Goal: Information Seeking & Learning: Understand process/instructions

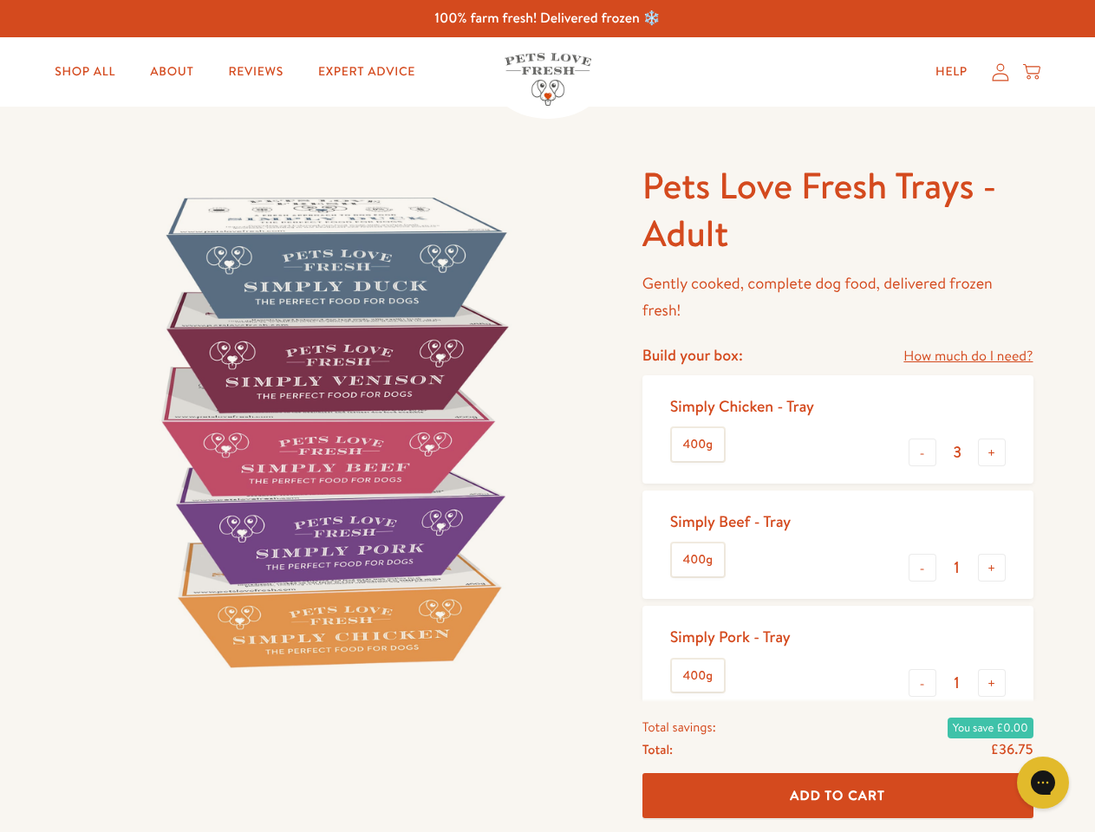
click at [547, 416] on img at bounding box center [331, 431] width 538 height 538
click at [967, 356] on link "How much do I need?" at bounding box center [967, 356] width 129 height 23
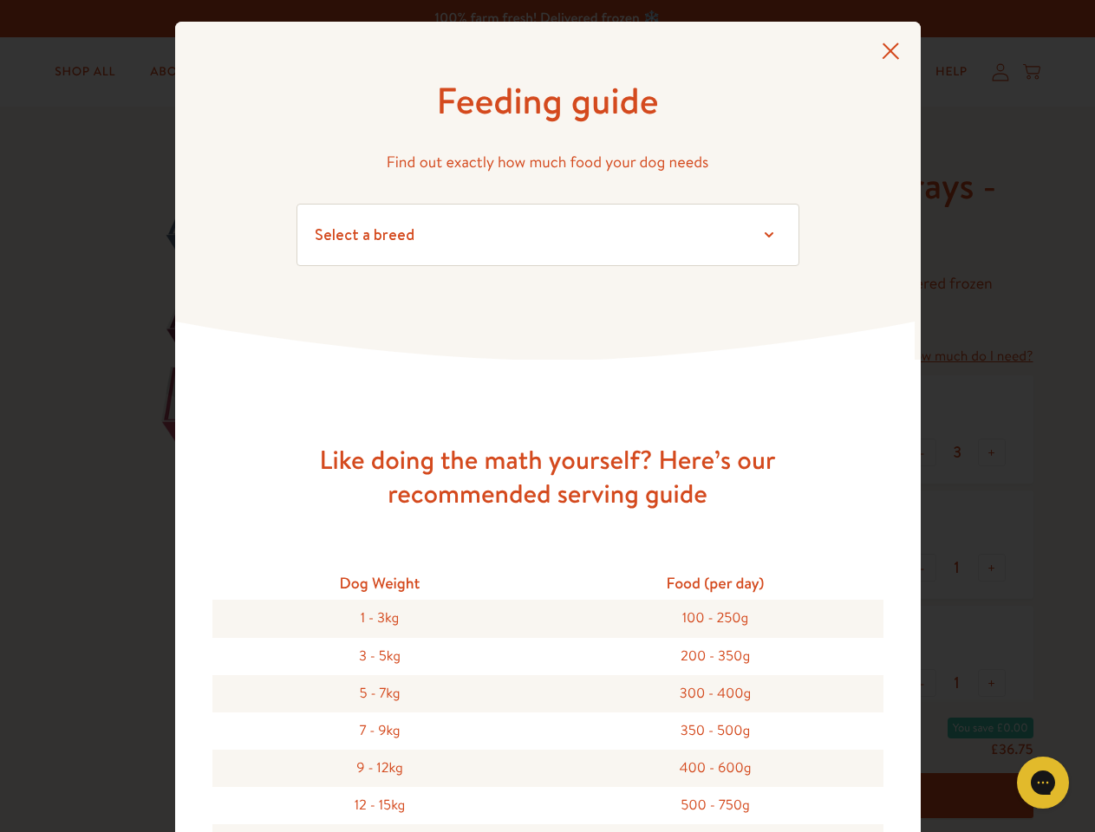
click at [922, 452] on div "Feeding guide Find out exactly how much food your dog needs Select a breed Affe…" at bounding box center [547, 416] width 1095 height 832
click at [992, 452] on button "+" at bounding box center [992, 453] width 28 height 28
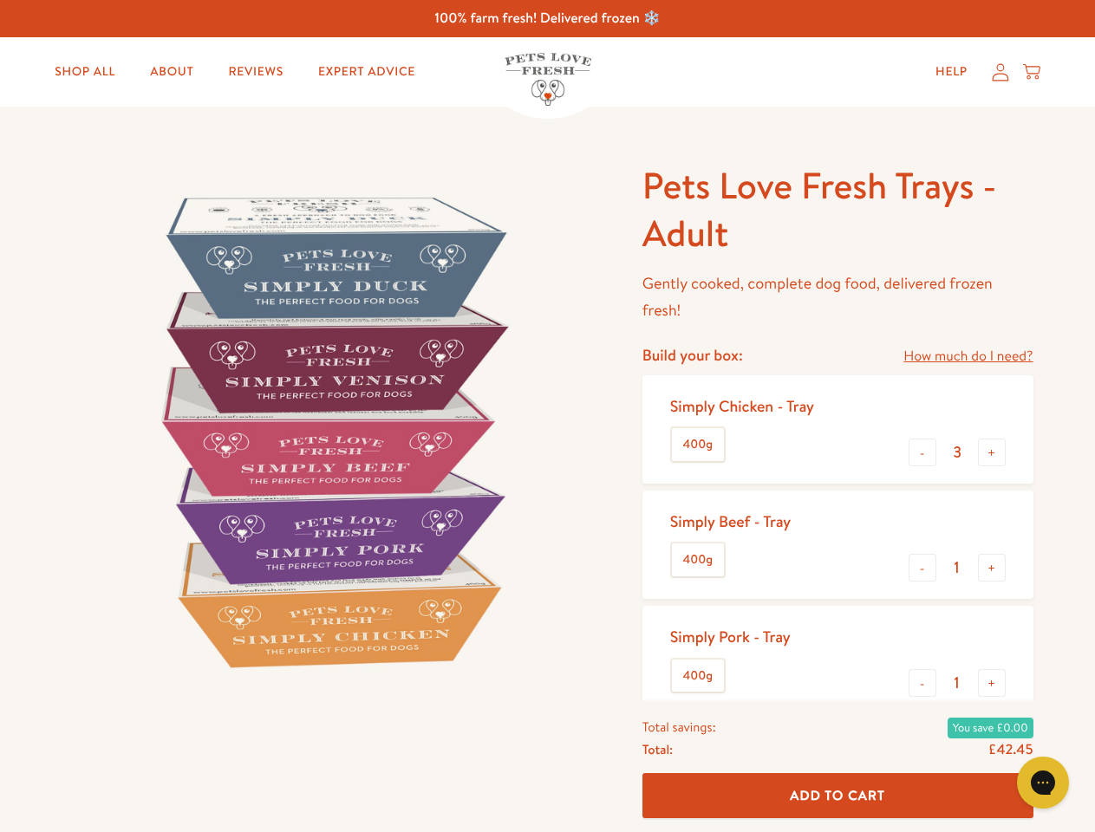
type input "4"
click at [922, 568] on button "-" at bounding box center [922, 568] width 28 height 28
click at [992, 568] on button "+" at bounding box center [992, 568] width 28 height 28
type input "1"
click at [922, 683] on button "-" at bounding box center [922, 683] width 28 height 28
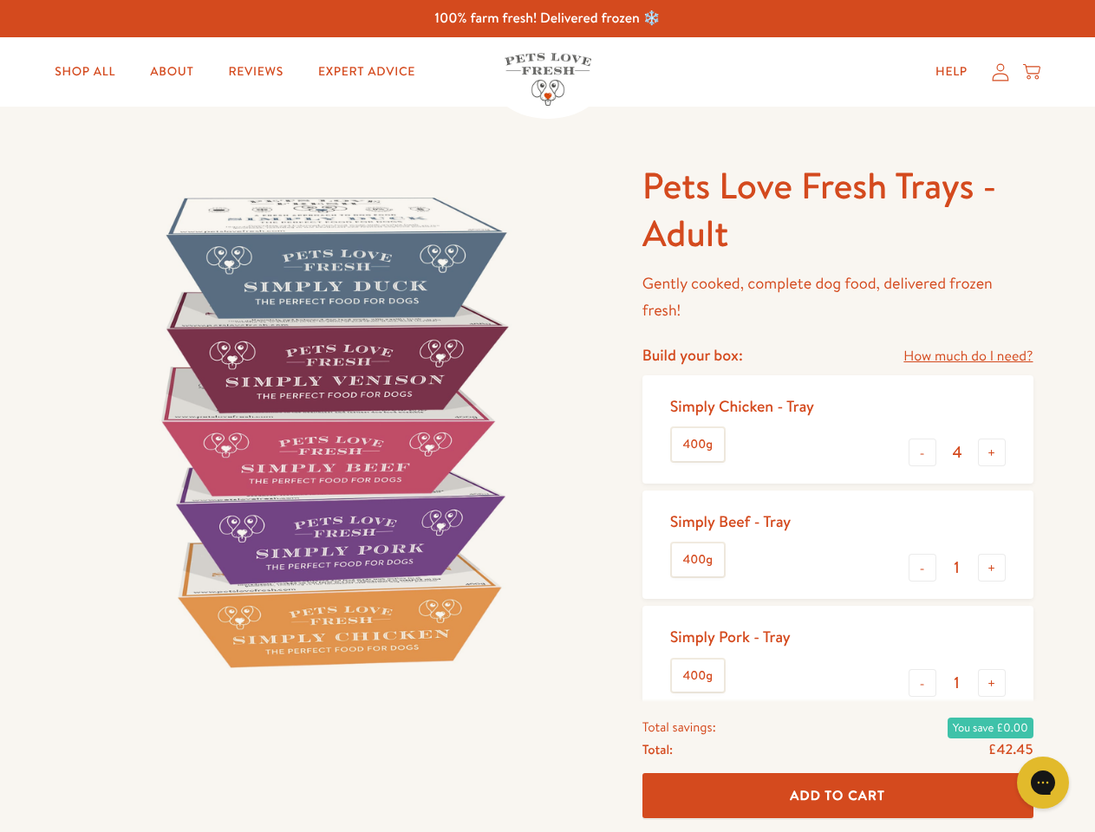
type input "0"
